Goal: Information Seeking & Learning: Learn about a topic

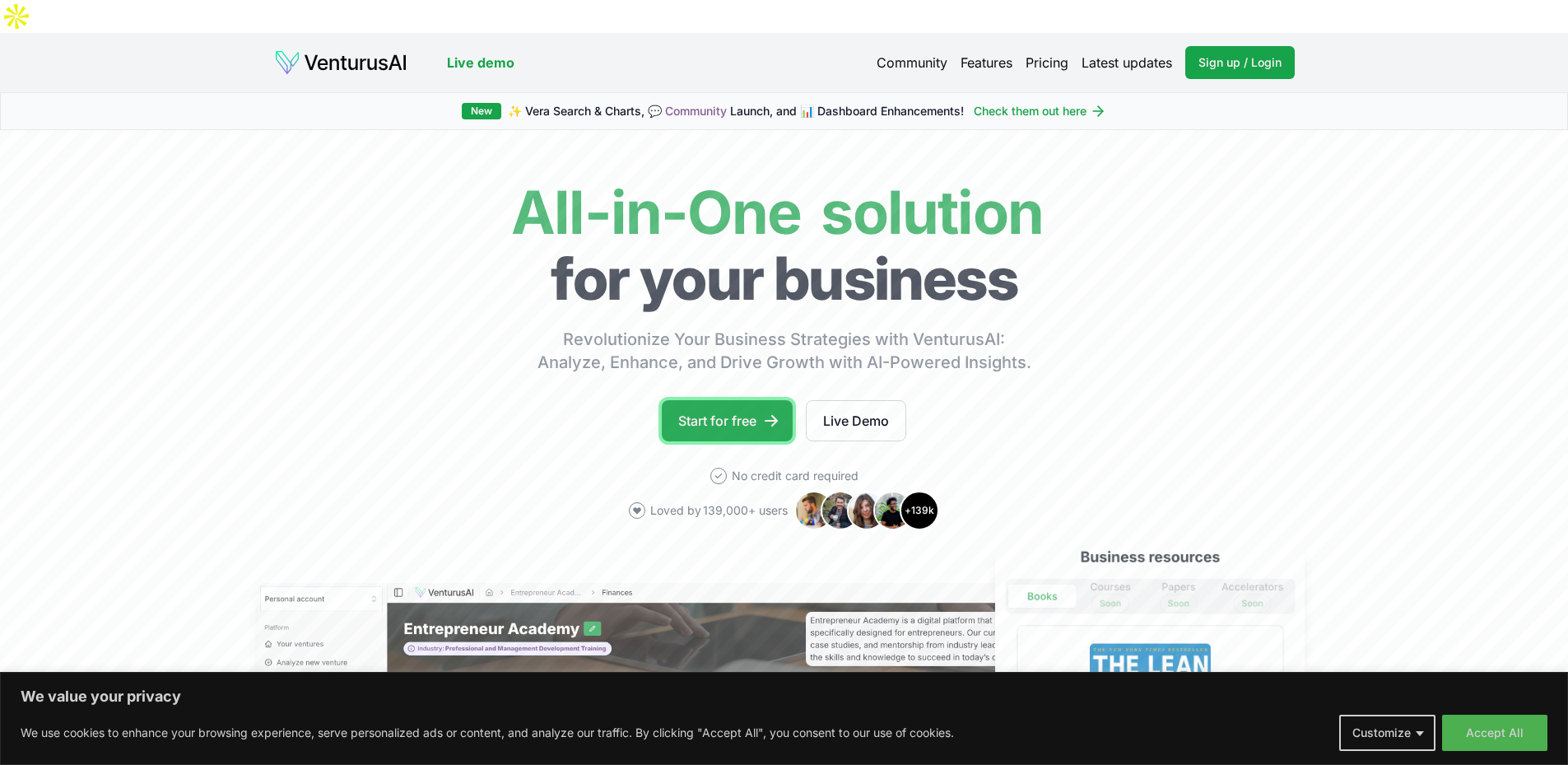
click at [737, 400] on link "Start for free" at bounding box center [727, 421] width 131 height 41
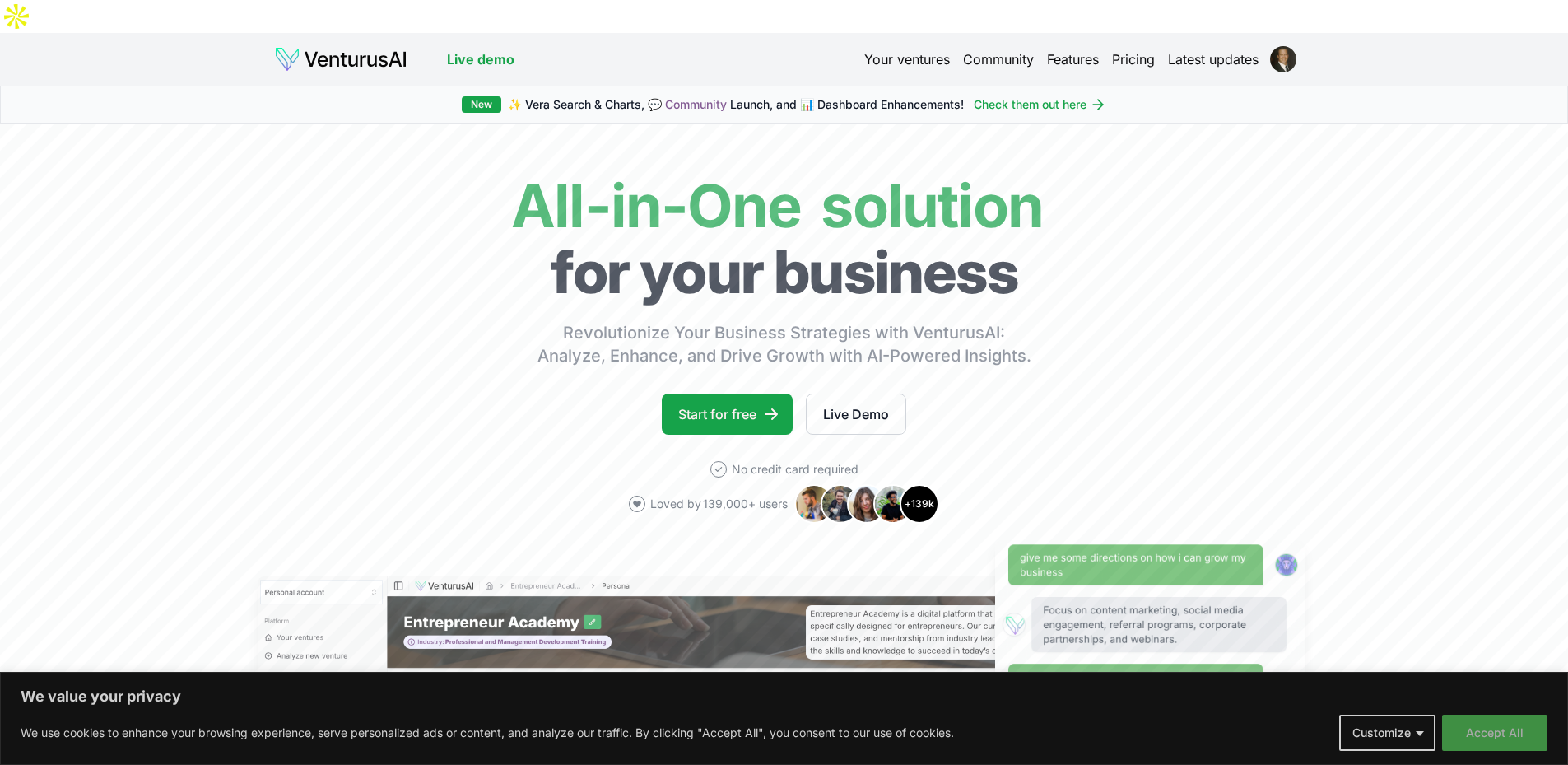
click at [1492, 739] on button "Accept All" at bounding box center [1495, 732] width 105 height 36
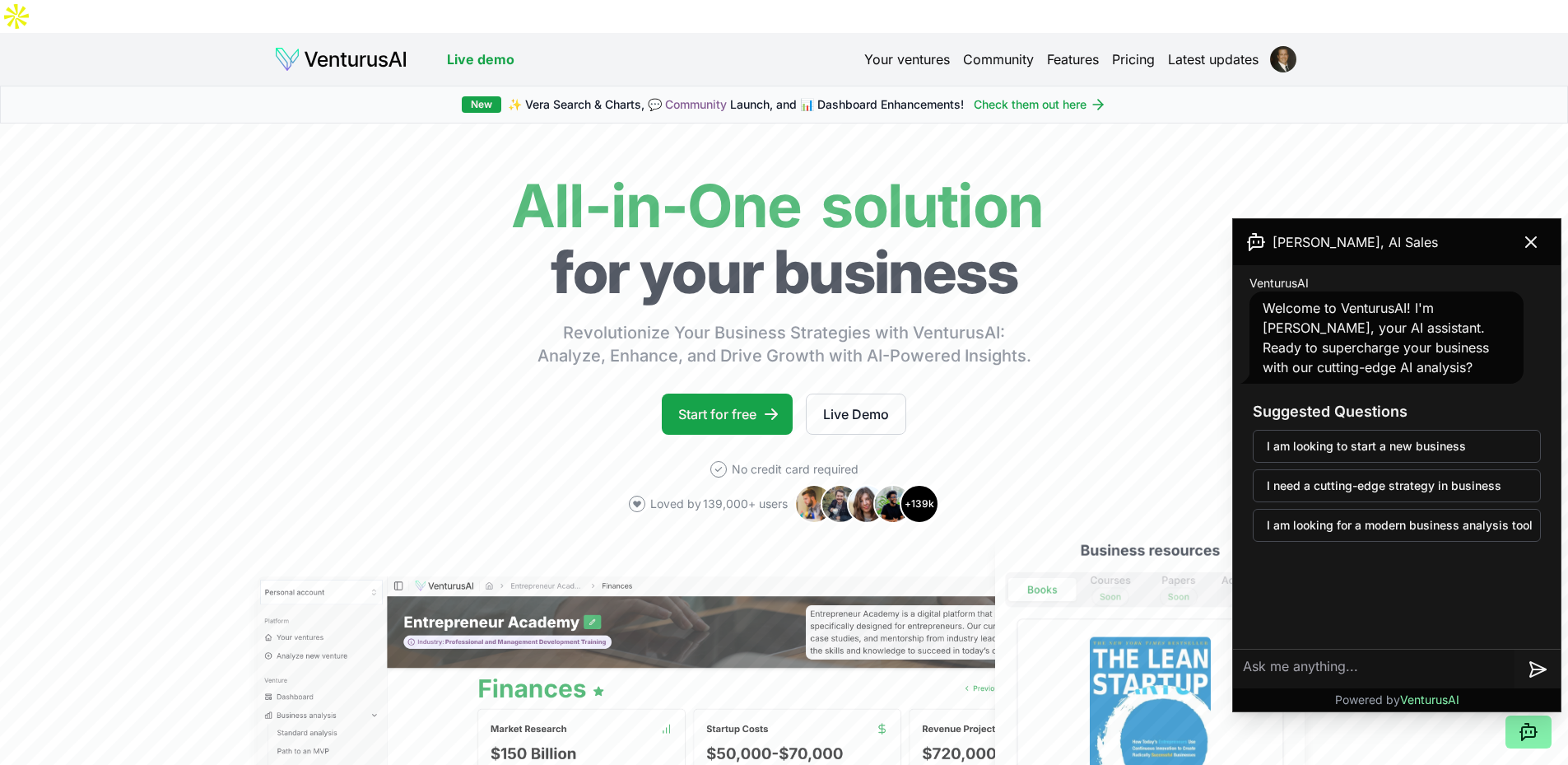
click at [1336, 663] on textarea at bounding box center [1374, 669] width 282 height 39
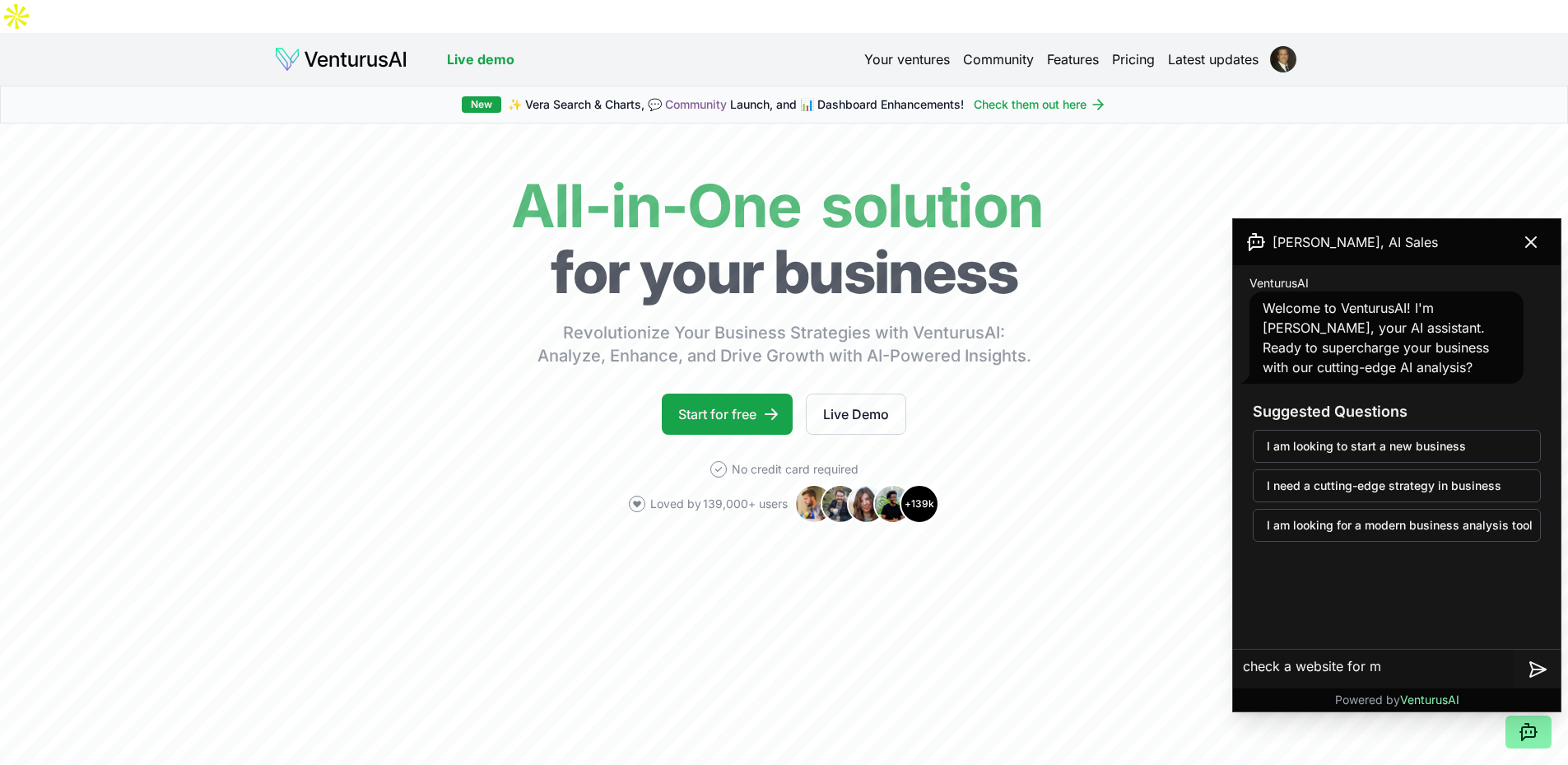
type textarea "check a website for me"
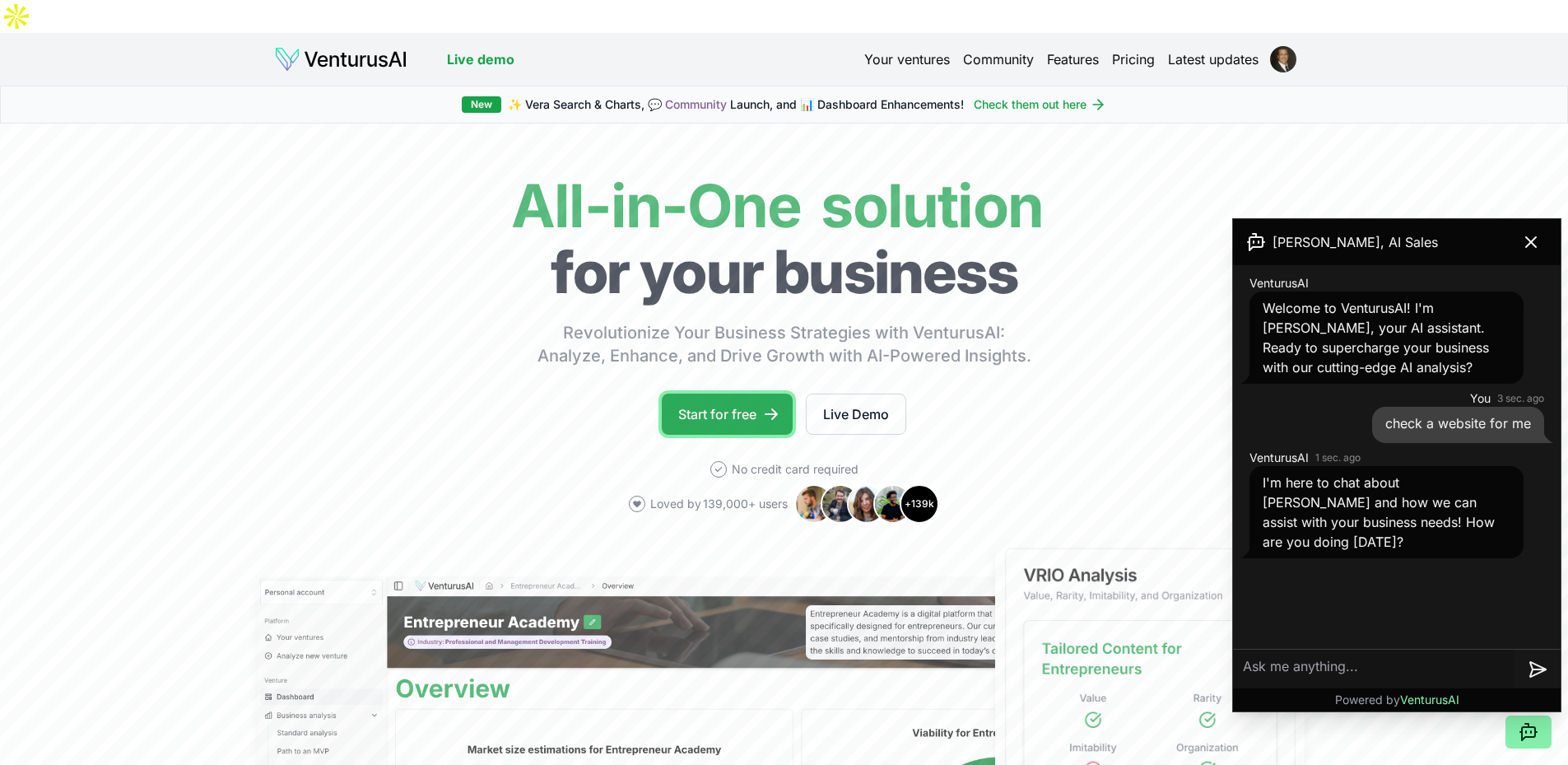
click at [736, 393] on link "Start for free" at bounding box center [727, 414] width 131 height 41
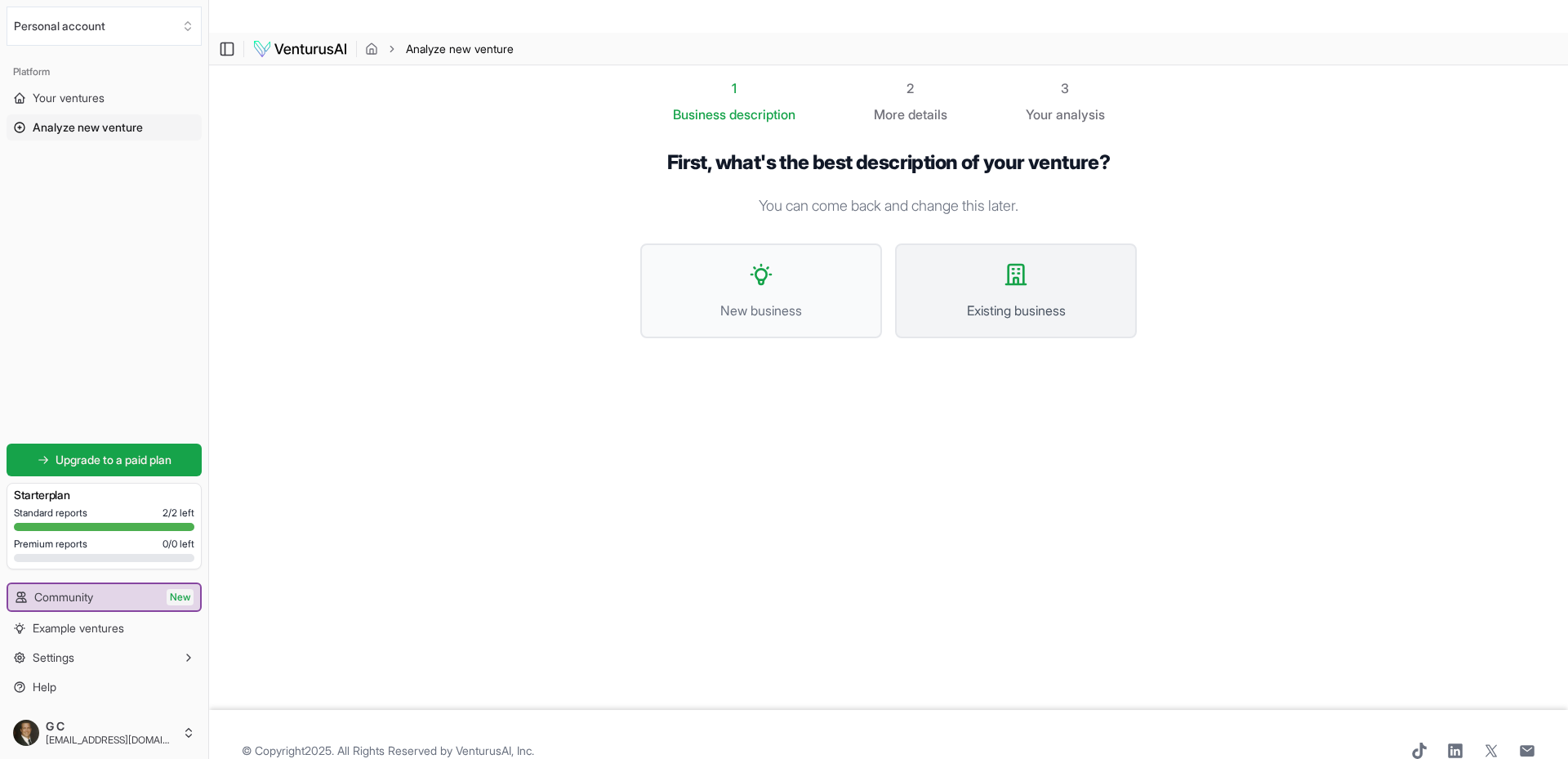
click at [979, 301] on span "Existing business" at bounding box center [1016, 311] width 206 height 19
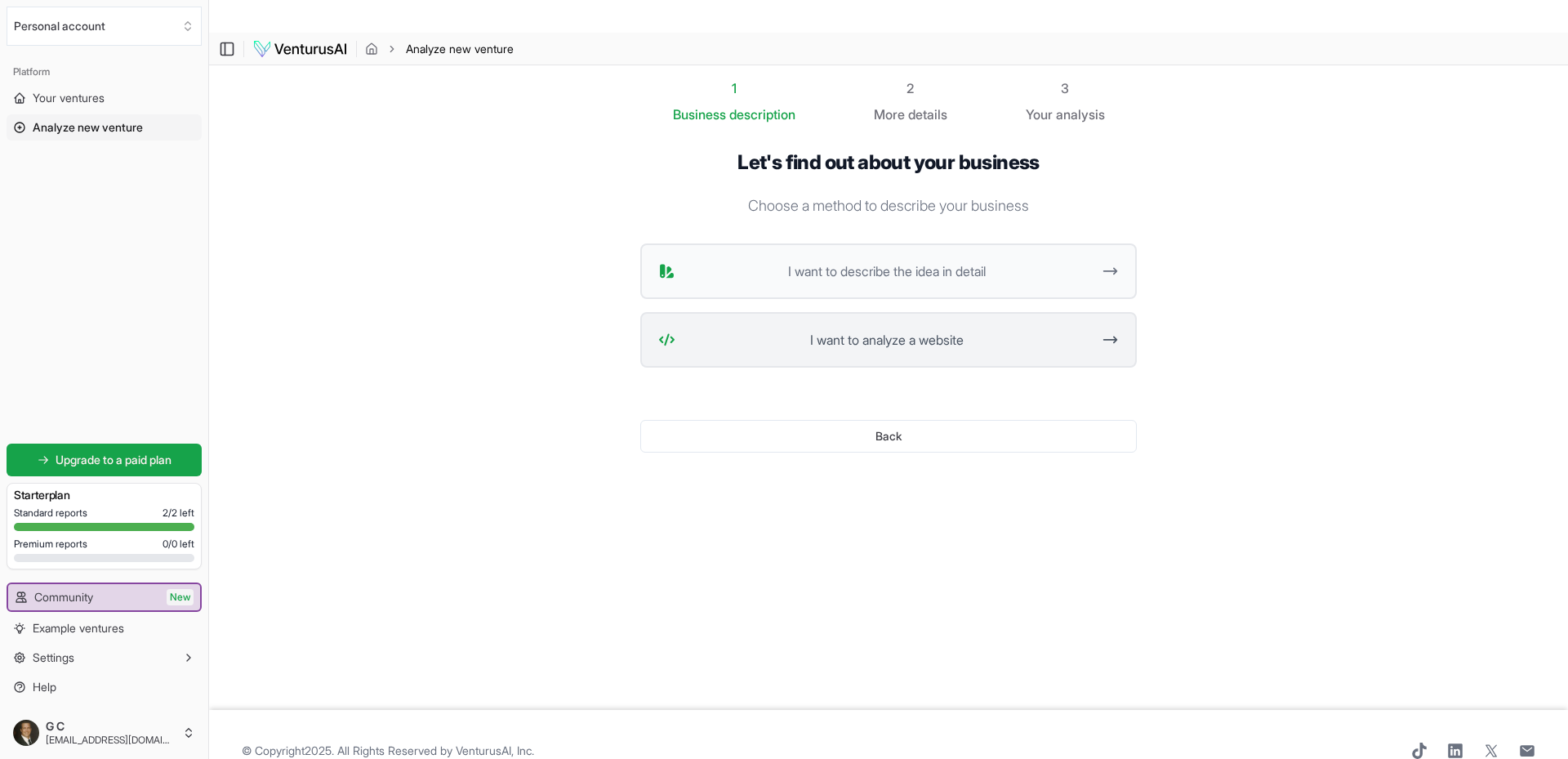
click at [931, 330] on span "I want to analyze a website" at bounding box center [887, 340] width 409 height 19
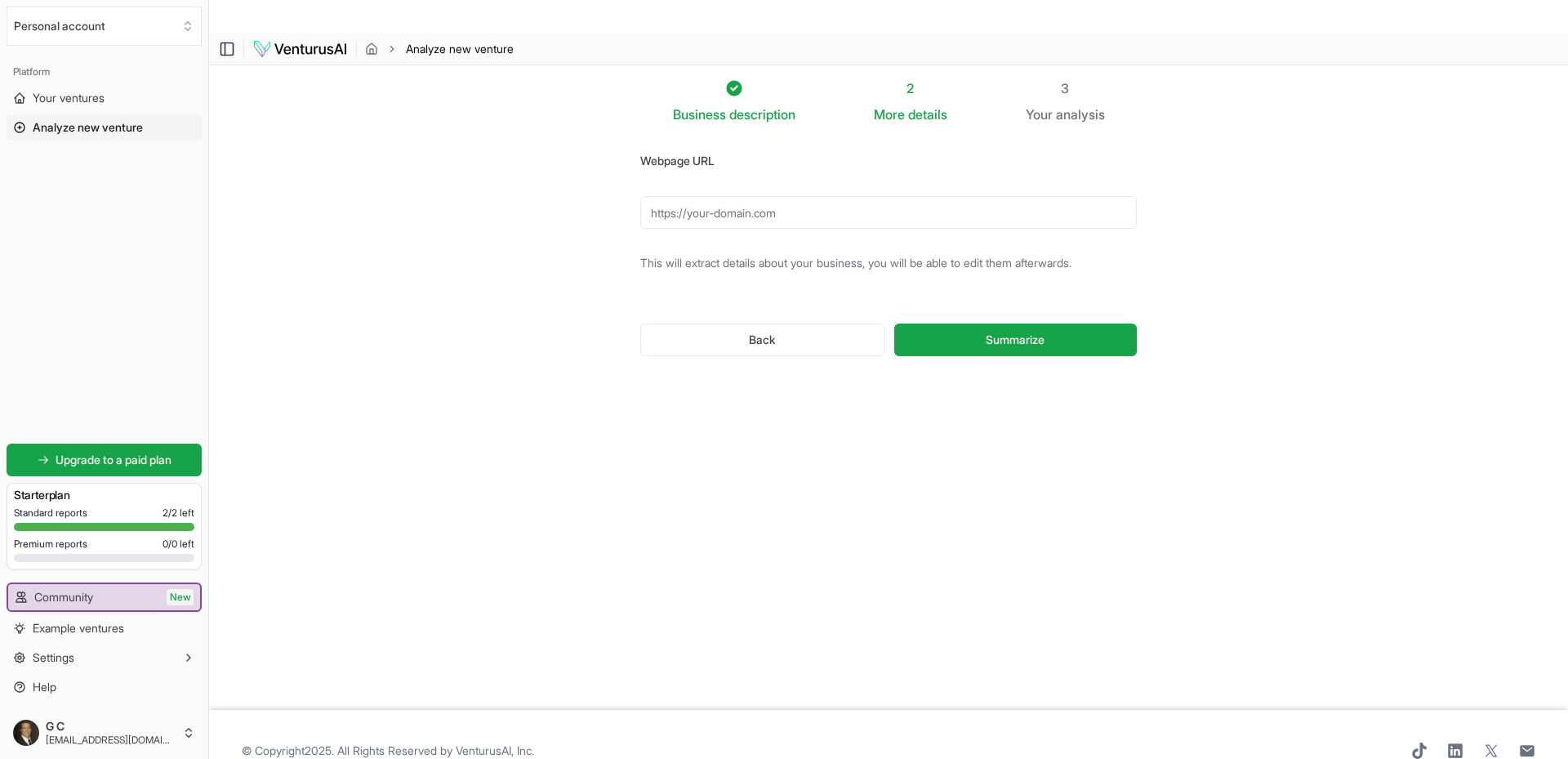
click at [776, 196] on input "Webpage URL" at bounding box center [889, 212] width 497 height 33
type input "[URL][DOMAIN_NAME]"
drag, startPoint x: 746, startPoint y: 415, endPoint x: 749, endPoint y: 405, distance: 10.4
click at [749, 411] on div "Business description 2 More details 3 Your analysis Webpage URL [URL][DOMAIN_NA…" at bounding box center [889, 372] width 549 height 588
click at [1018, 332] on span "Summarize" at bounding box center [1015, 340] width 59 height 17
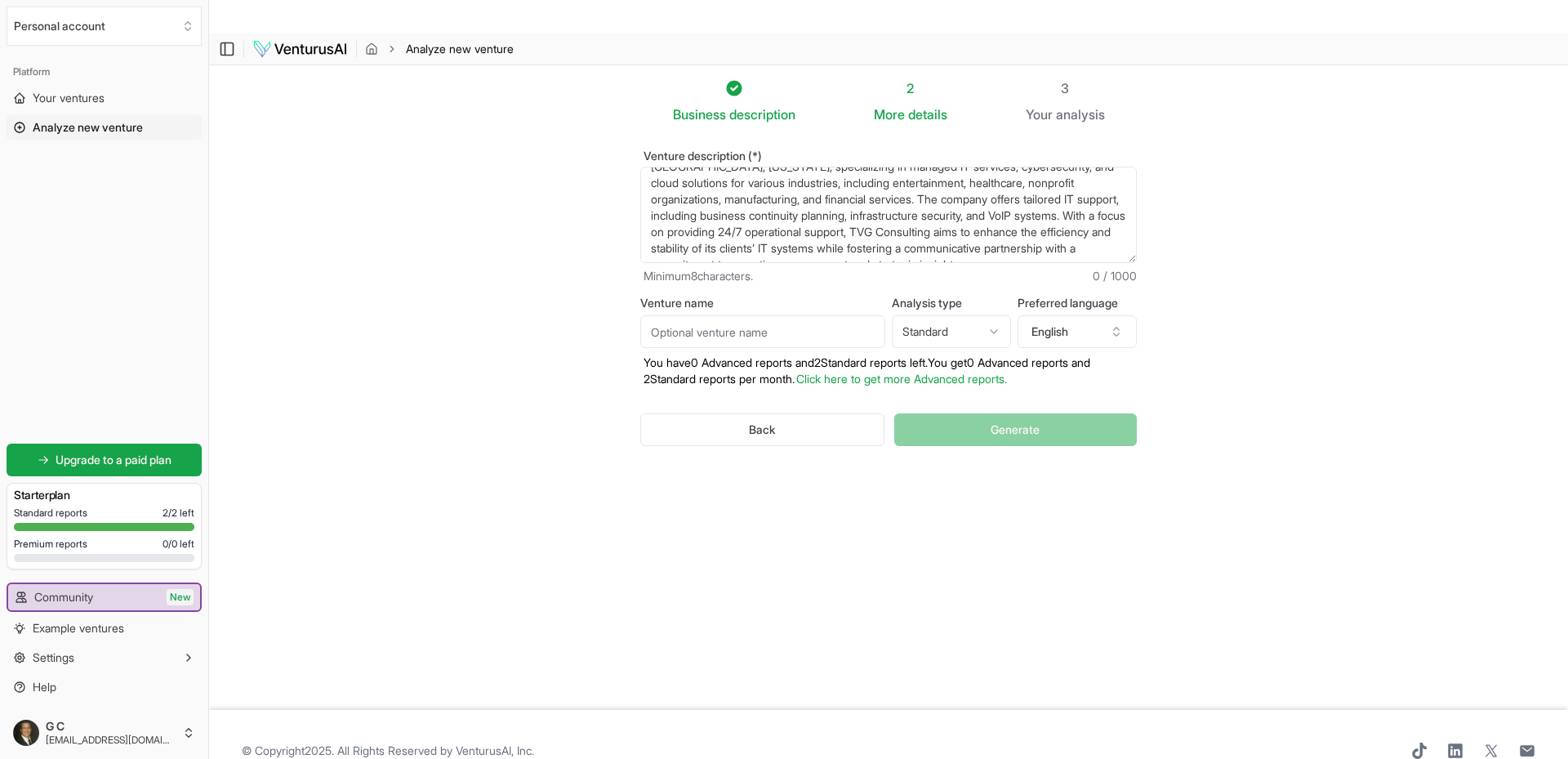
scroll to position [49, 0]
click at [1037, 401] on div "Back Generate" at bounding box center [889, 430] width 497 height 85
click at [1009, 404] on div "Back Generate" at bounding box center [889, 430] width 497 height 85
click at [998, 372] on link "Click here to get more Advanced reports." at bounding box center [901, 379] width 211 height 14
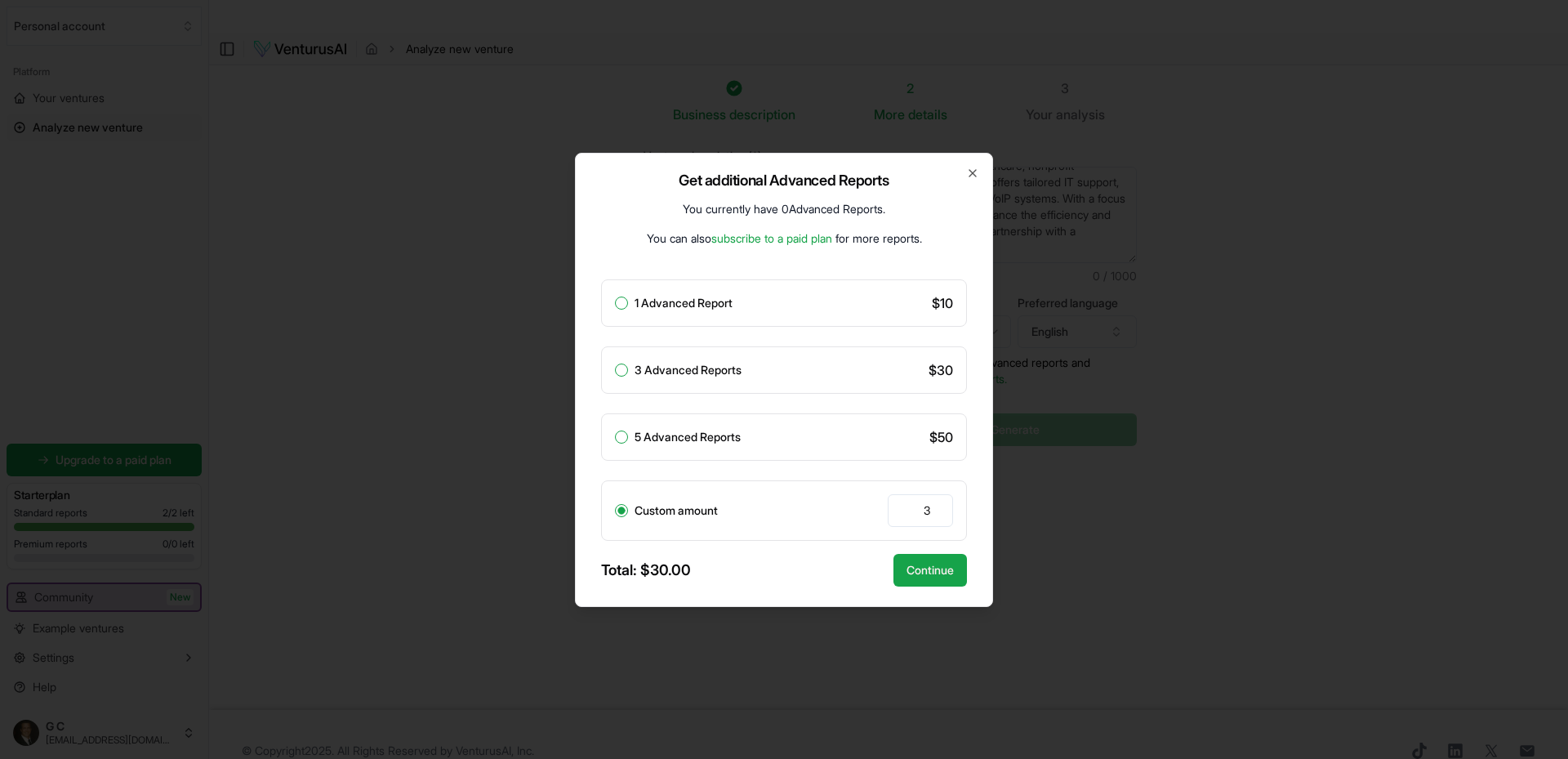
click at [805, 240] on link "subscribe to a paid plan" at bounding box center [771, 238] width 121 height 14
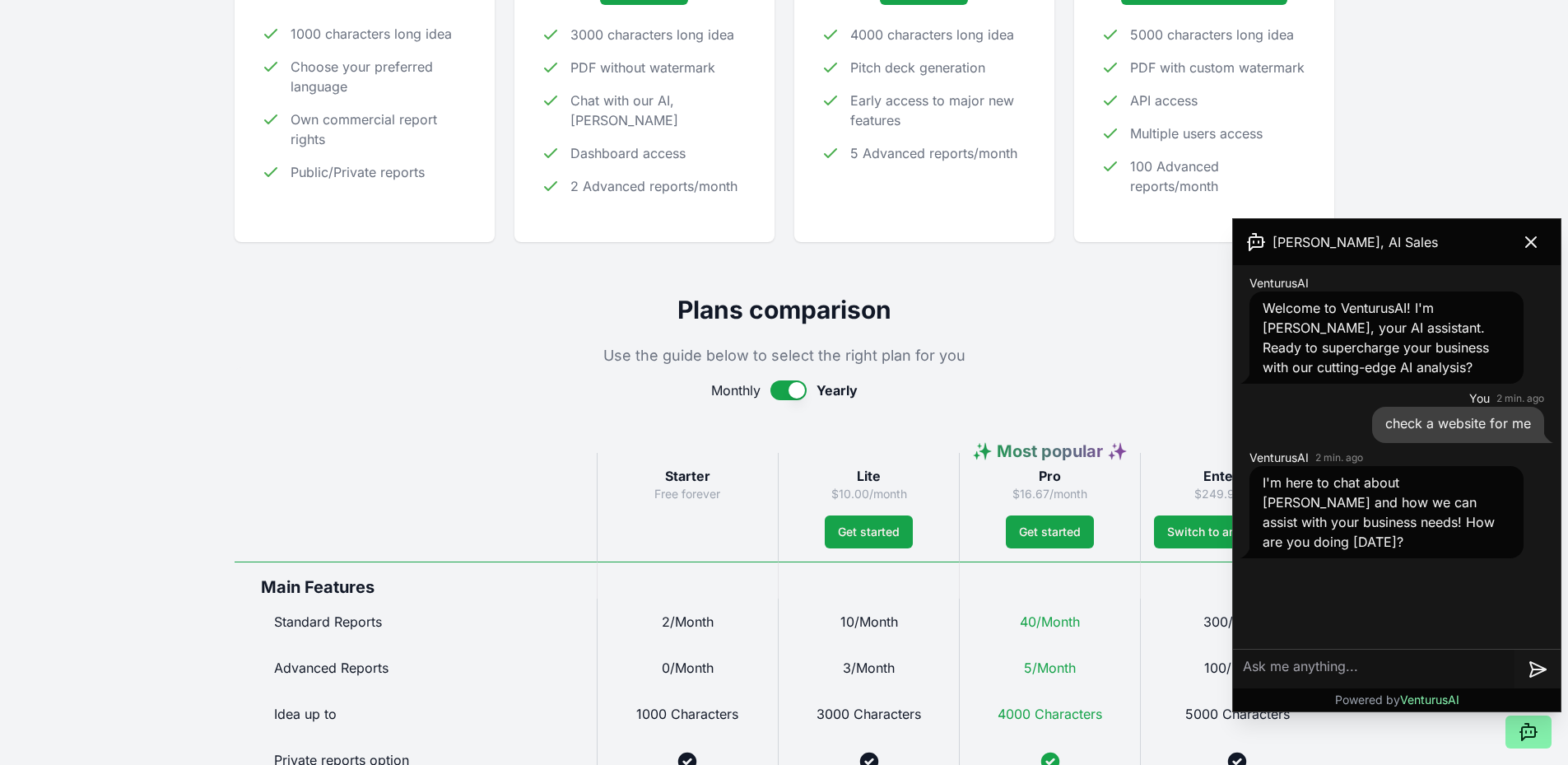
scroll to position [83, 0]
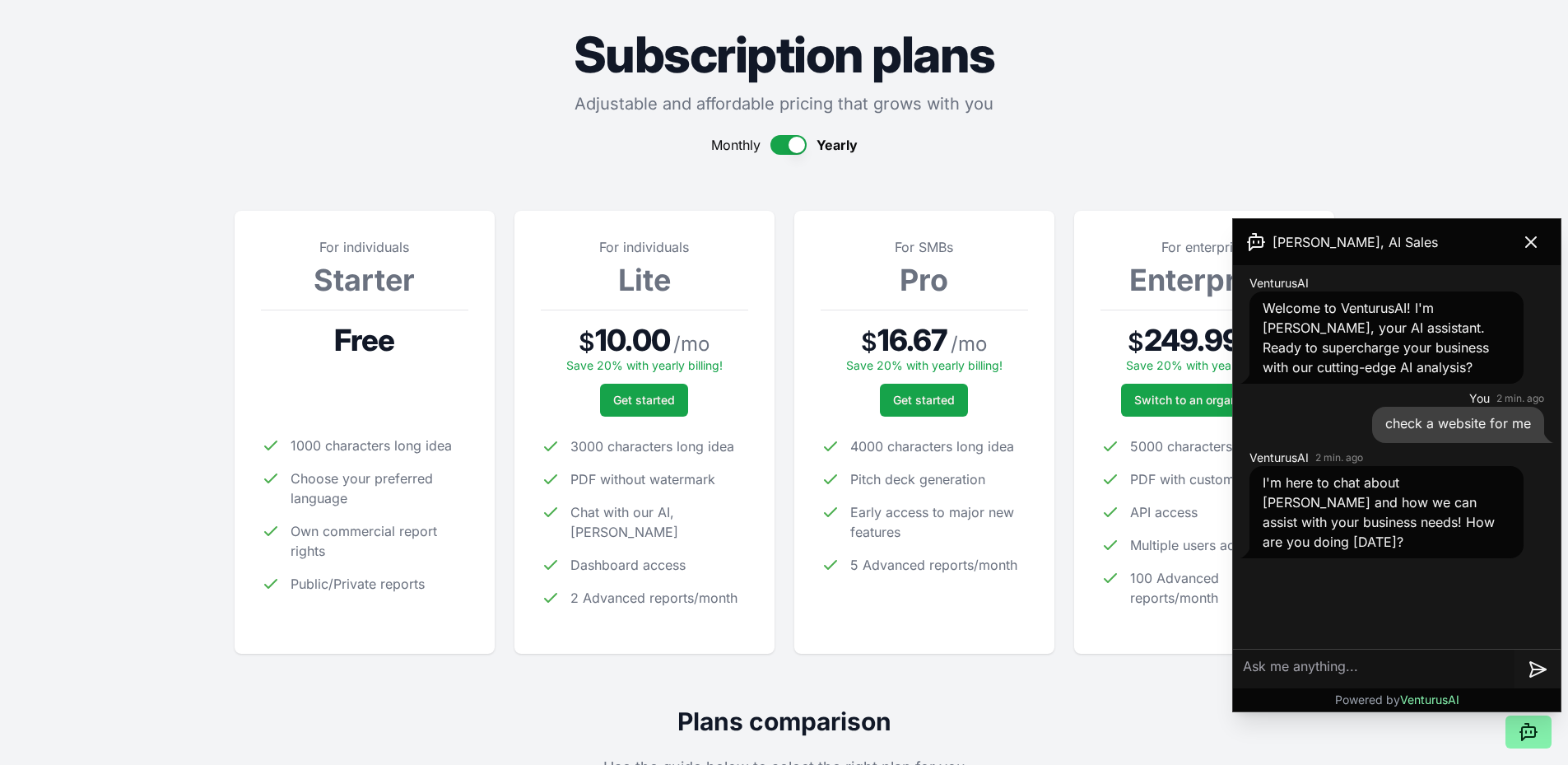
click at [783, 135] on button "button" at bounding box center [788, 145] width 36 height 20
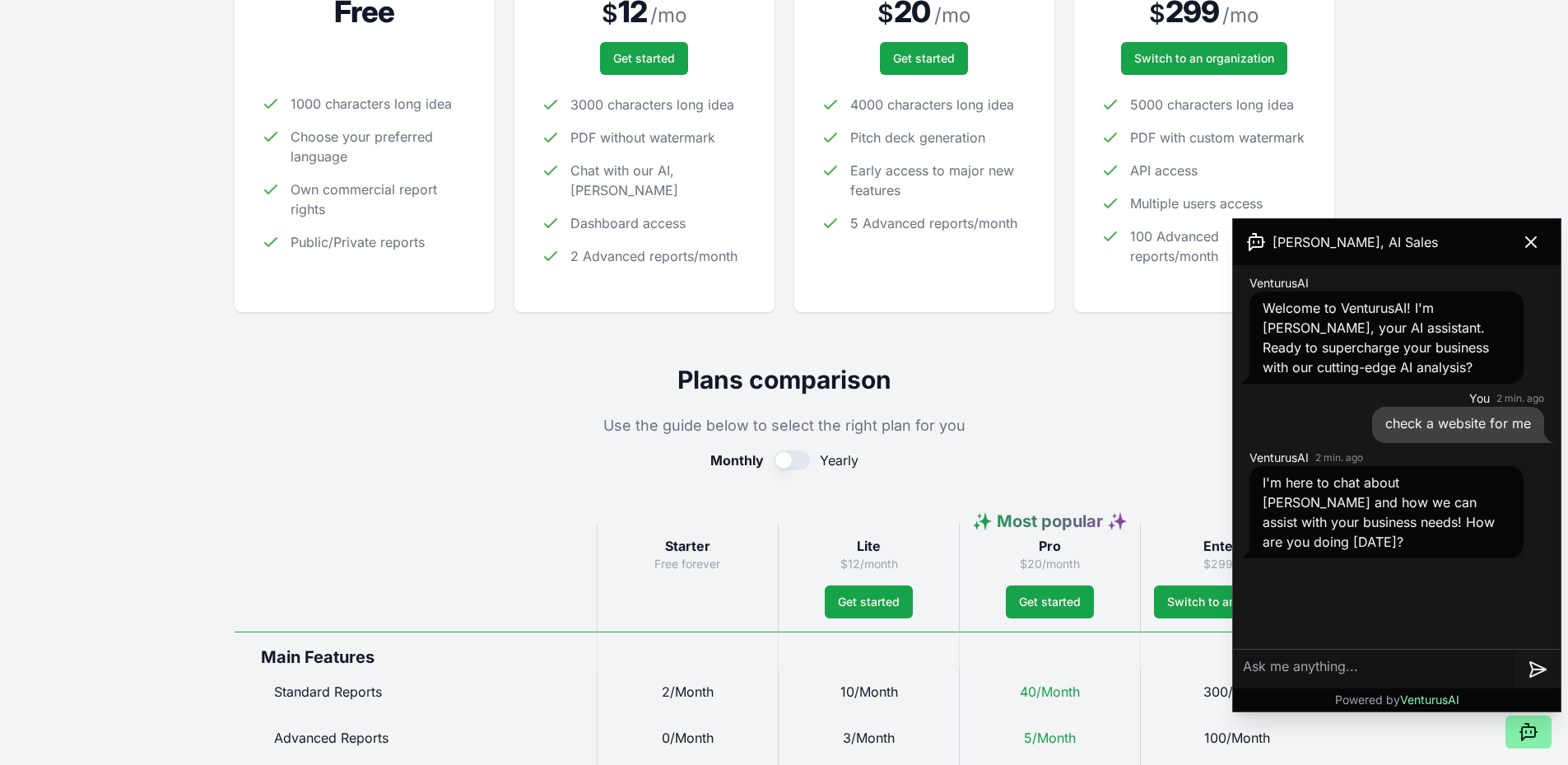
scroll to position [412, 0]
click at [1531, 241] on icon at bounding box center [1531, 242] width 10 height 10
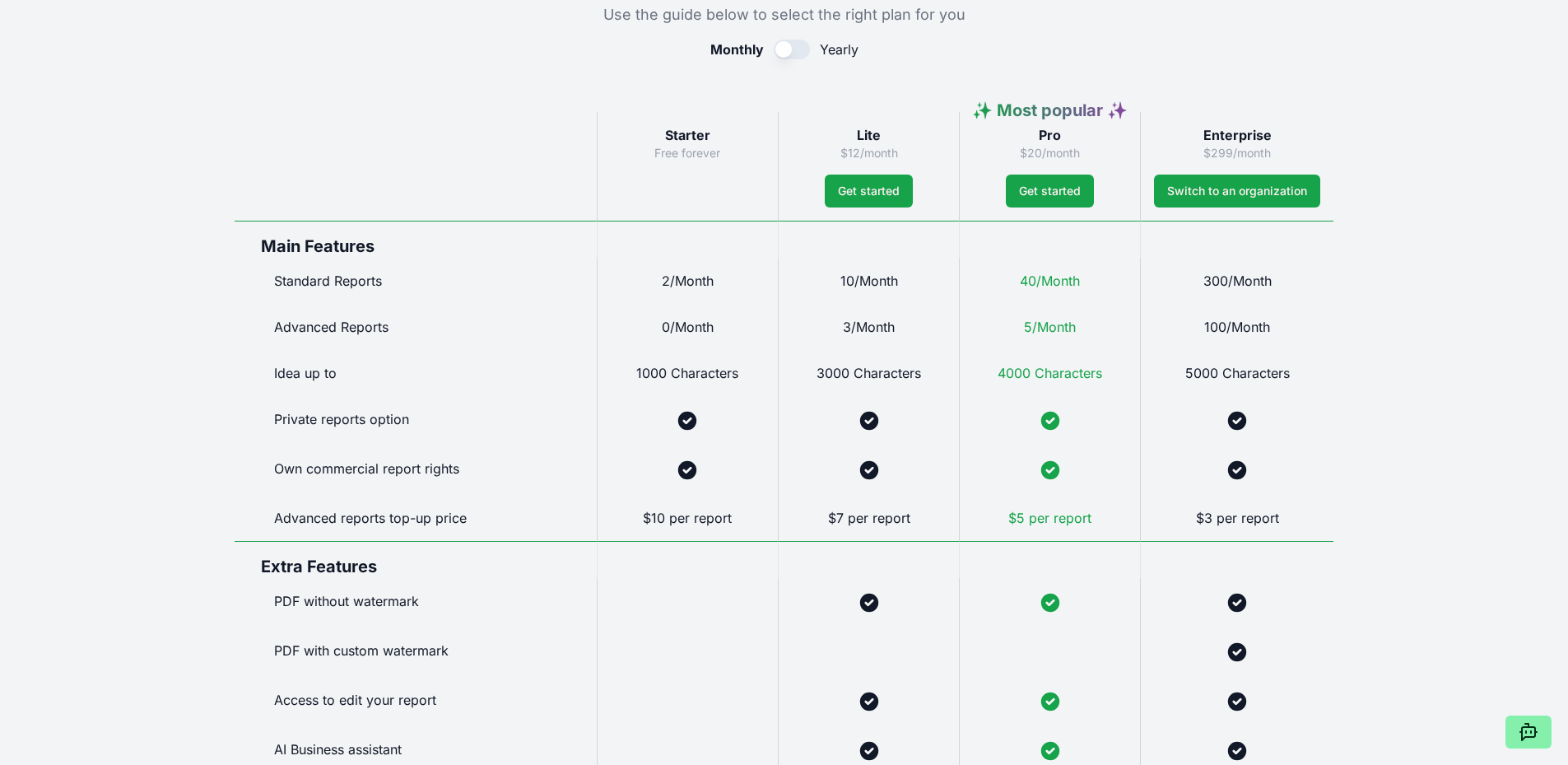
scroll to position [741, 0]
